Goal: Transaction & Acquisition: Purchase product/service

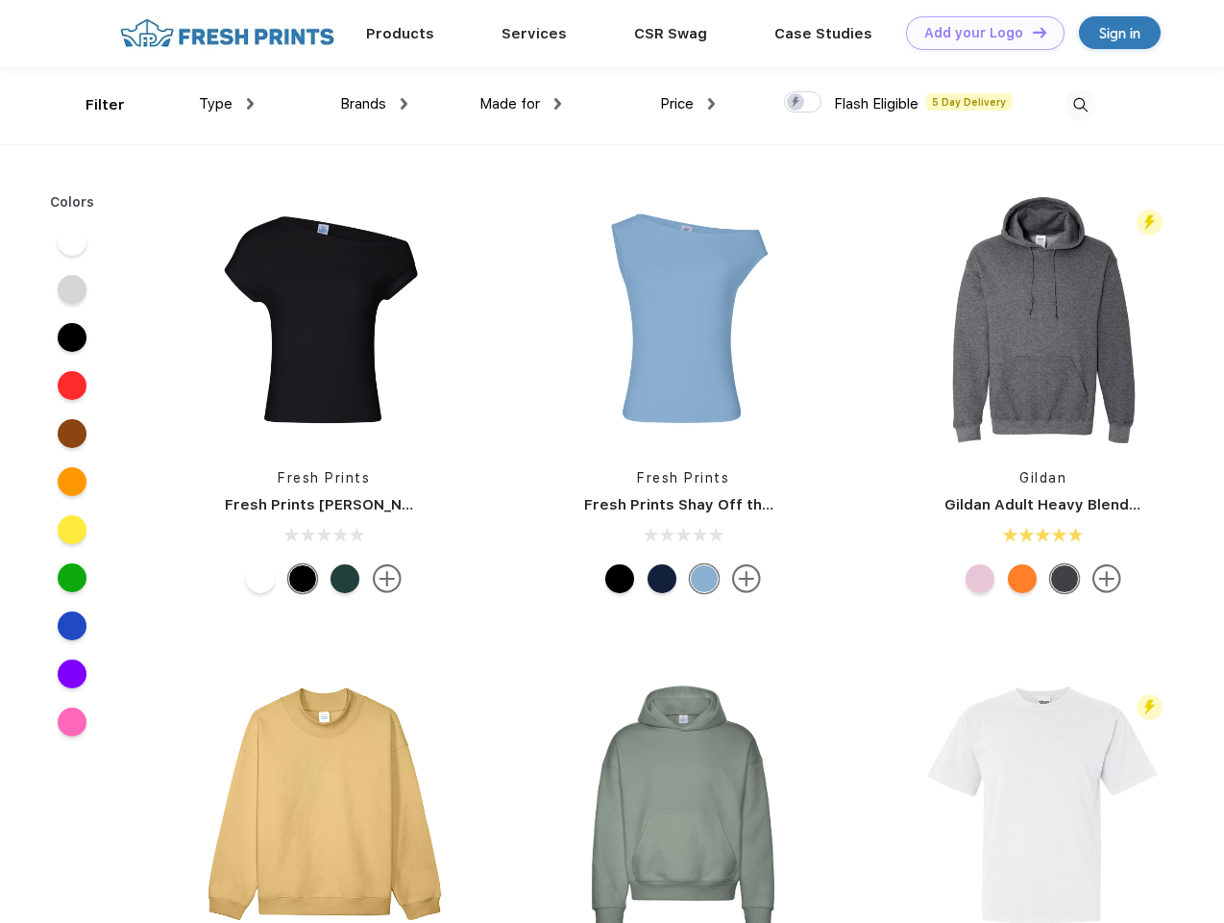
click at [978, 33] on link "Add your Logo Design Tool" at bounding box center [985, 33] width 159 height 34
click at [0, 0] on div "Design Tool" at bounding box center [0, 0] width 0 height 0
click at [1031, 32] on link "Add your Logo Design Tool" at bounding box center [985, 33] width 159 height 34
click at [92, 105] on div "Filter" at bounding box center [105, 105] width 39 height 22
click at [227, 104] on span "Type" at bounding box center [216, 103] width 34 height 17
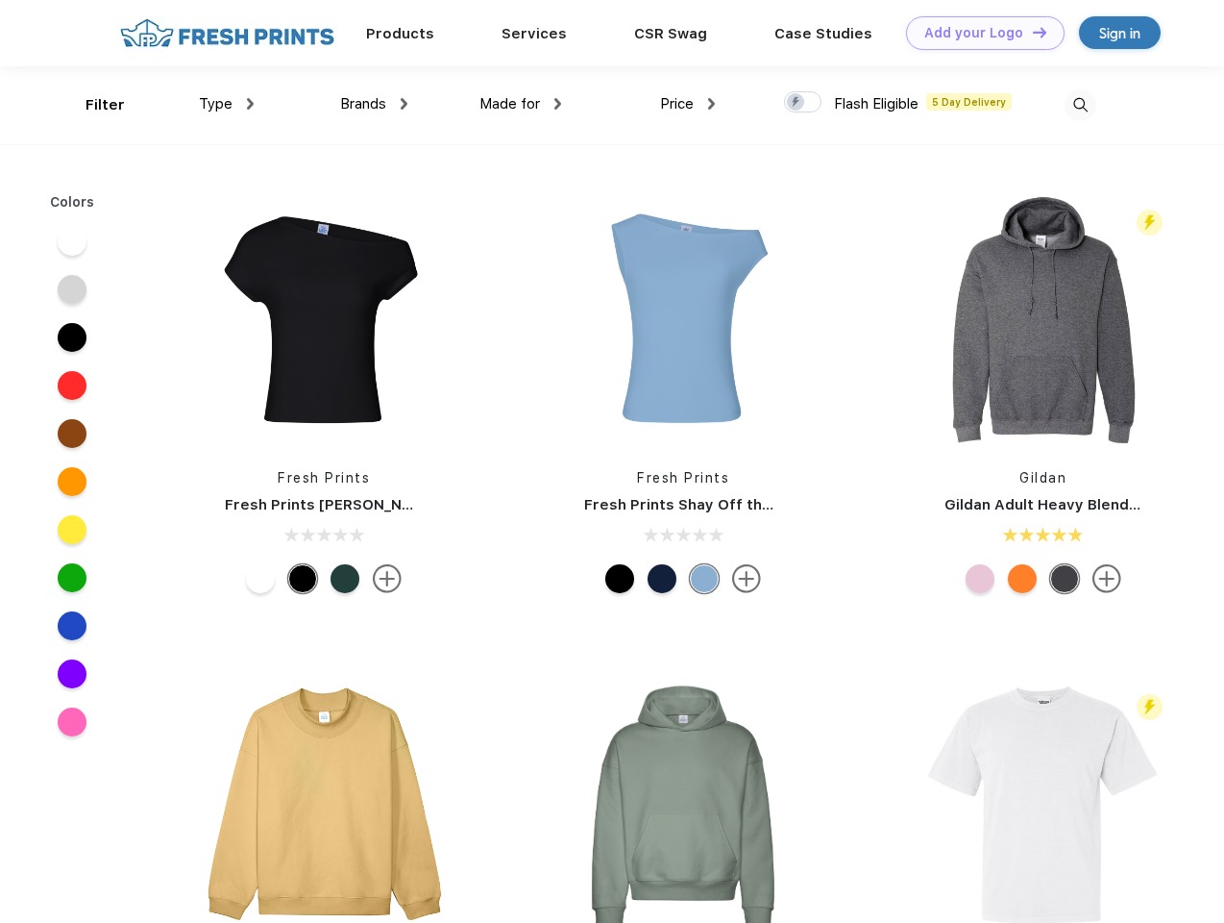
click at [374, 104] on span "Brands" at bounding box center [363, 103] width 46 height 17
click at [521, 104] on span "Made for" at bounding box center [510, 103] width 61 height 17
click at [688, 104] on span "Price" at bounding box center [677, 103] width 34 height 17
click at [803, 103] on div at bounding box center [802, 101] width 37 height 21
click at [797, 103] on input "checkbox" at bounding box center [790, 96] width 12 height 12
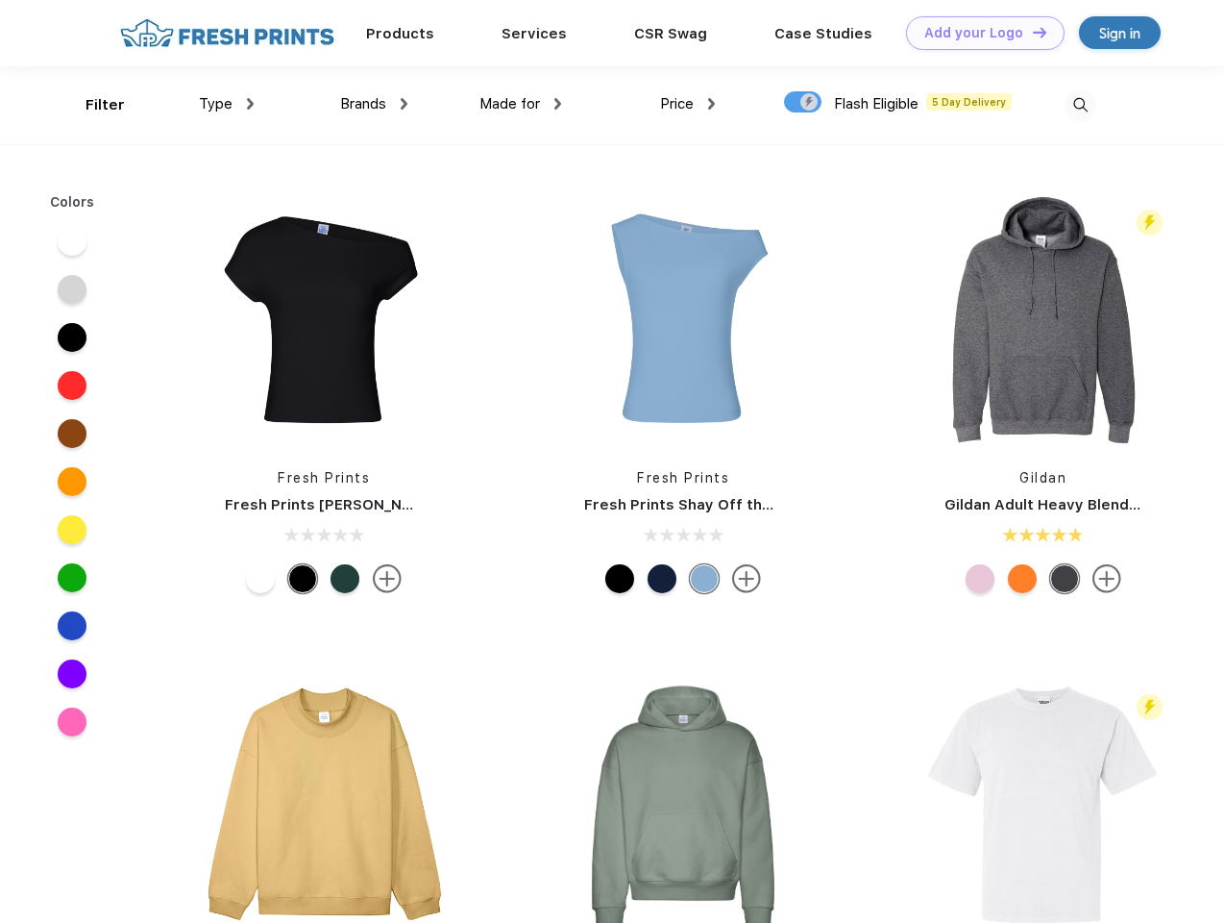
click at [1080, 105] on img at bounding box center [1081, 105] width 32 height 32
